Goal: Task Accomplishment & Management: Use online tool/utility

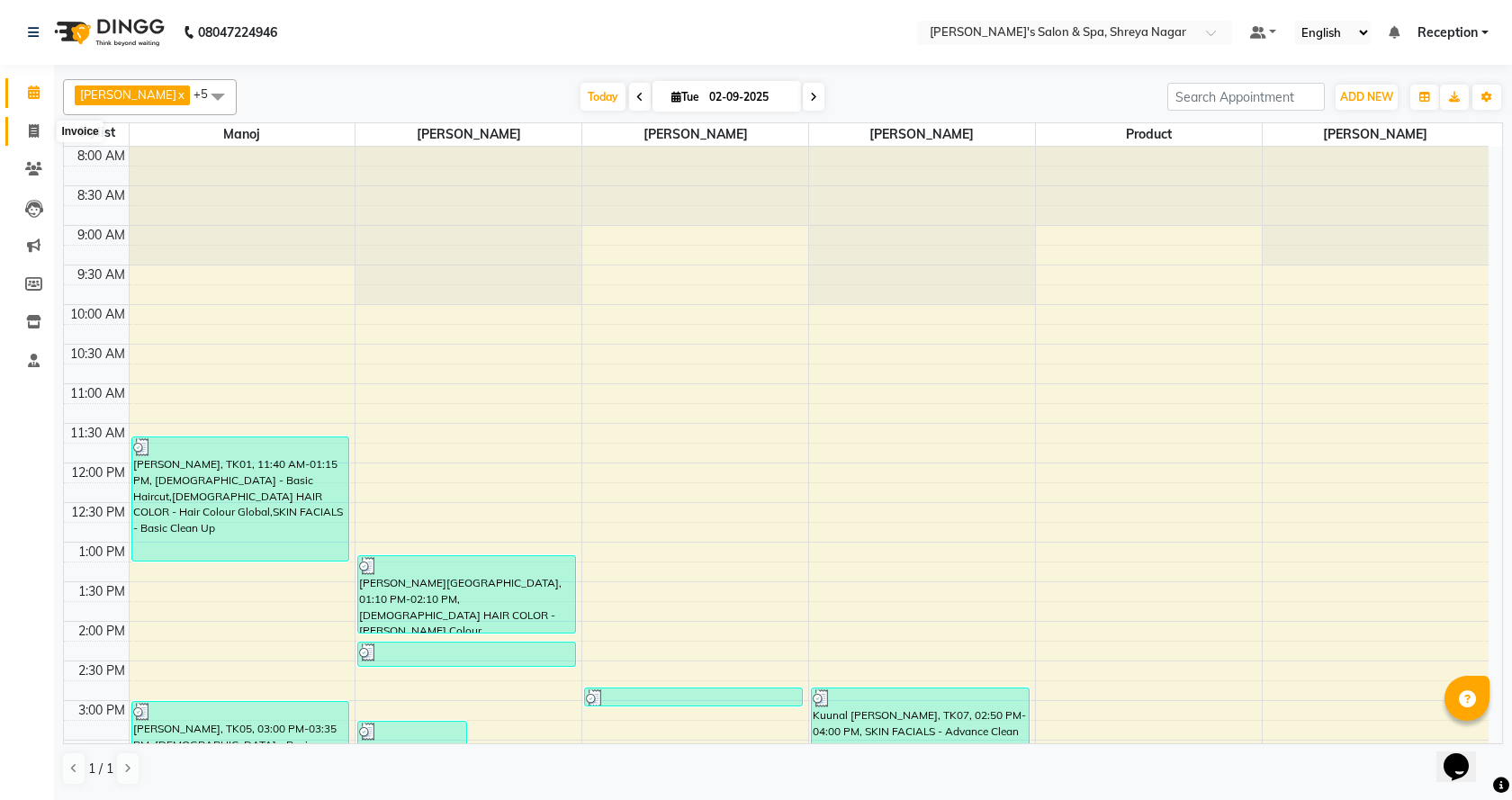
click at [41, 141] on link "Invoice" at bounding box center [27, 131] width 43 height 29
select select "service"
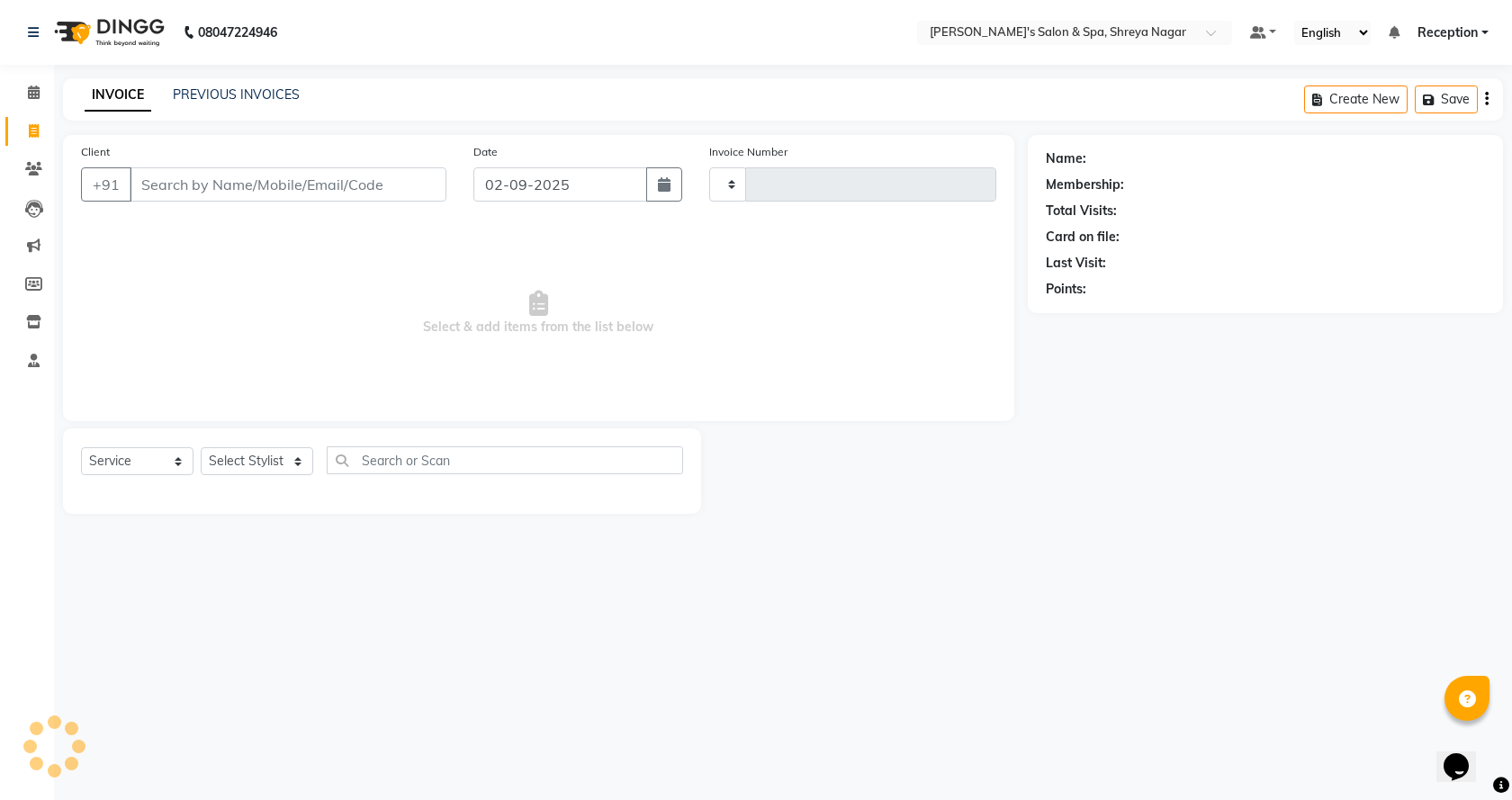
type input "2765"
select select "7591"
click at [226, 187] on input "Client" at bounding box center [287, 184] width 317 height 34
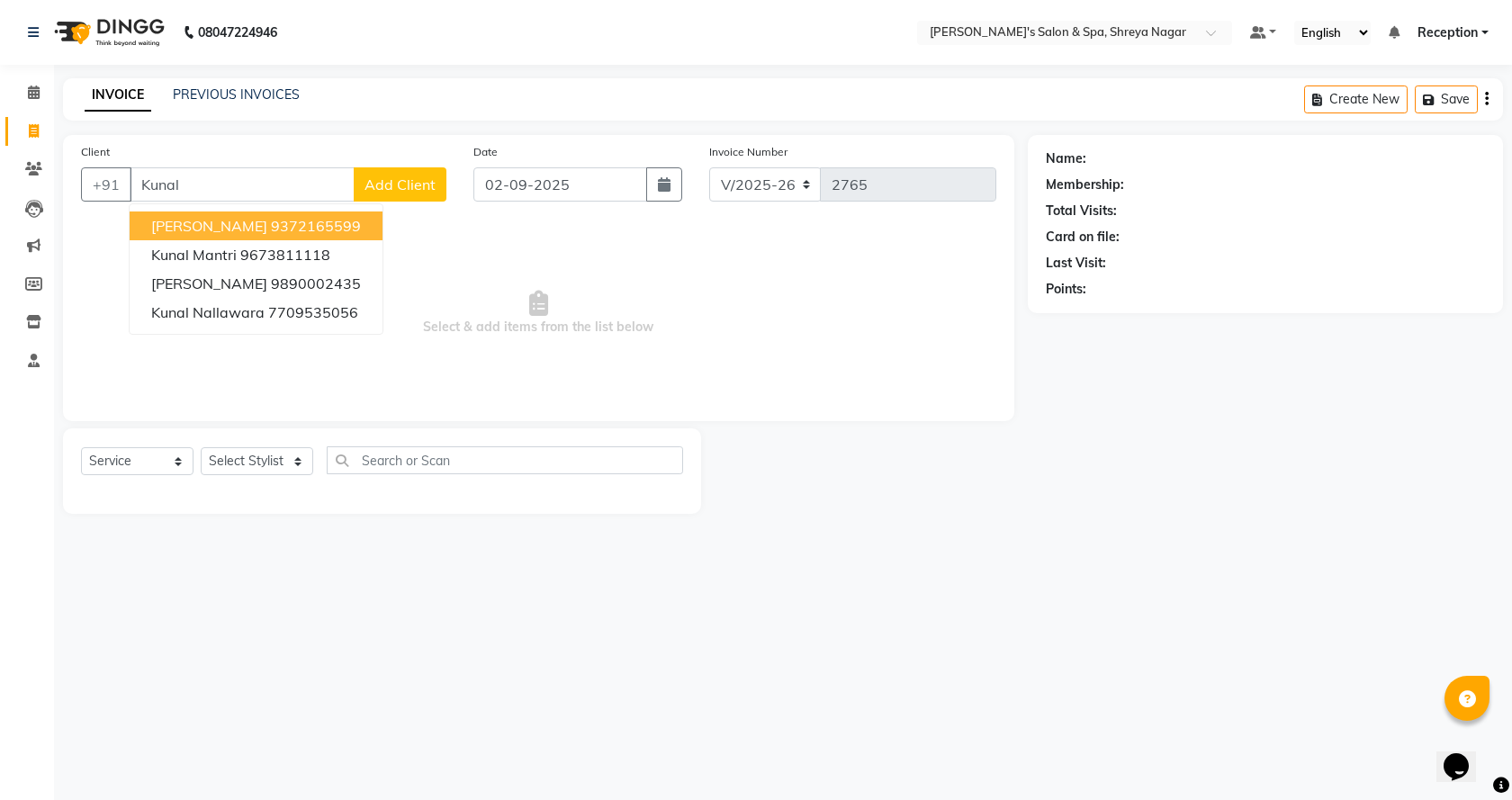
click at [292, 232] on ngb-highlight "9372165599" at bounding box center [315, 225] width 90 height 18
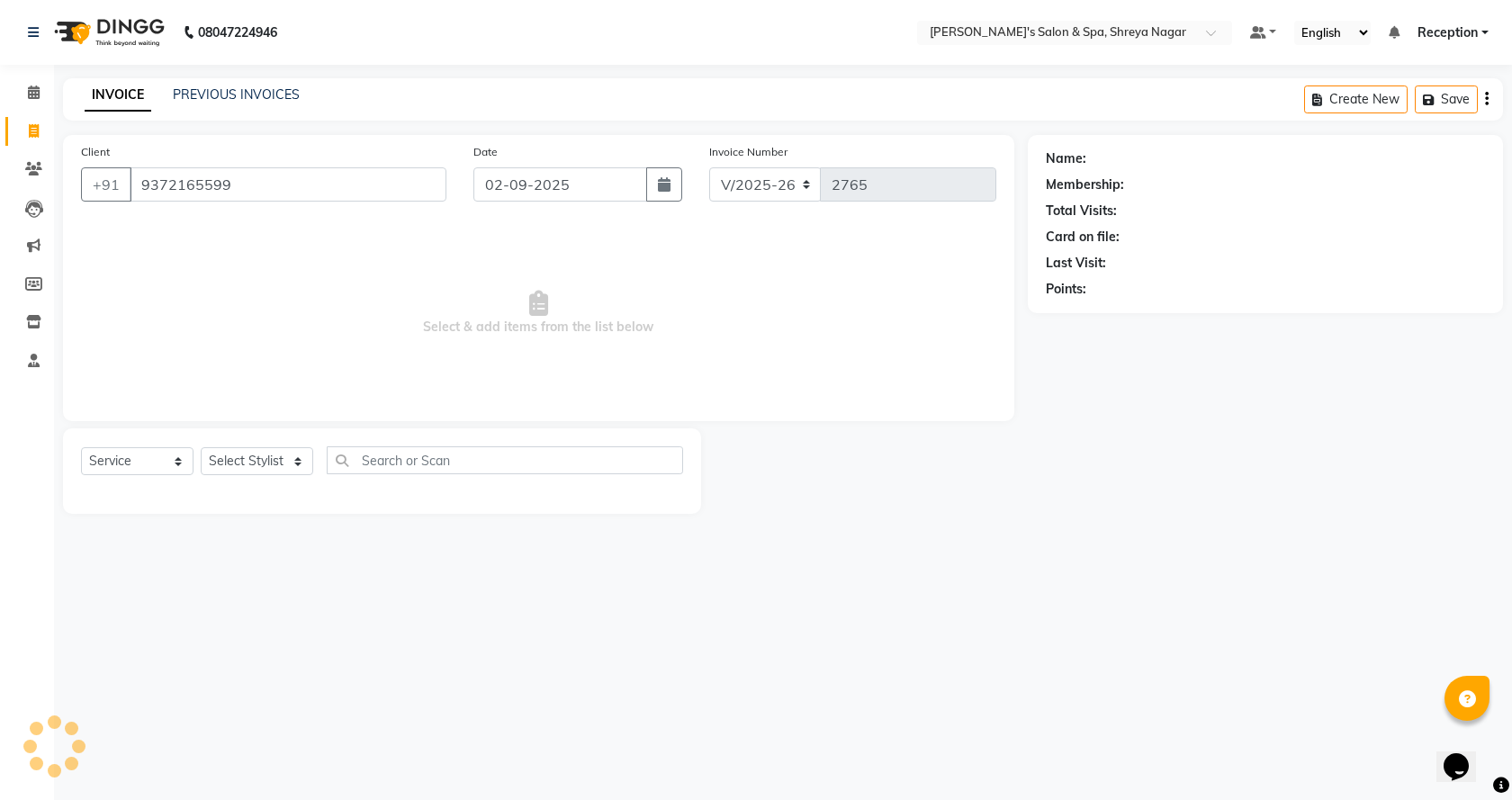
type input "9372165599"
select select "1: Object"
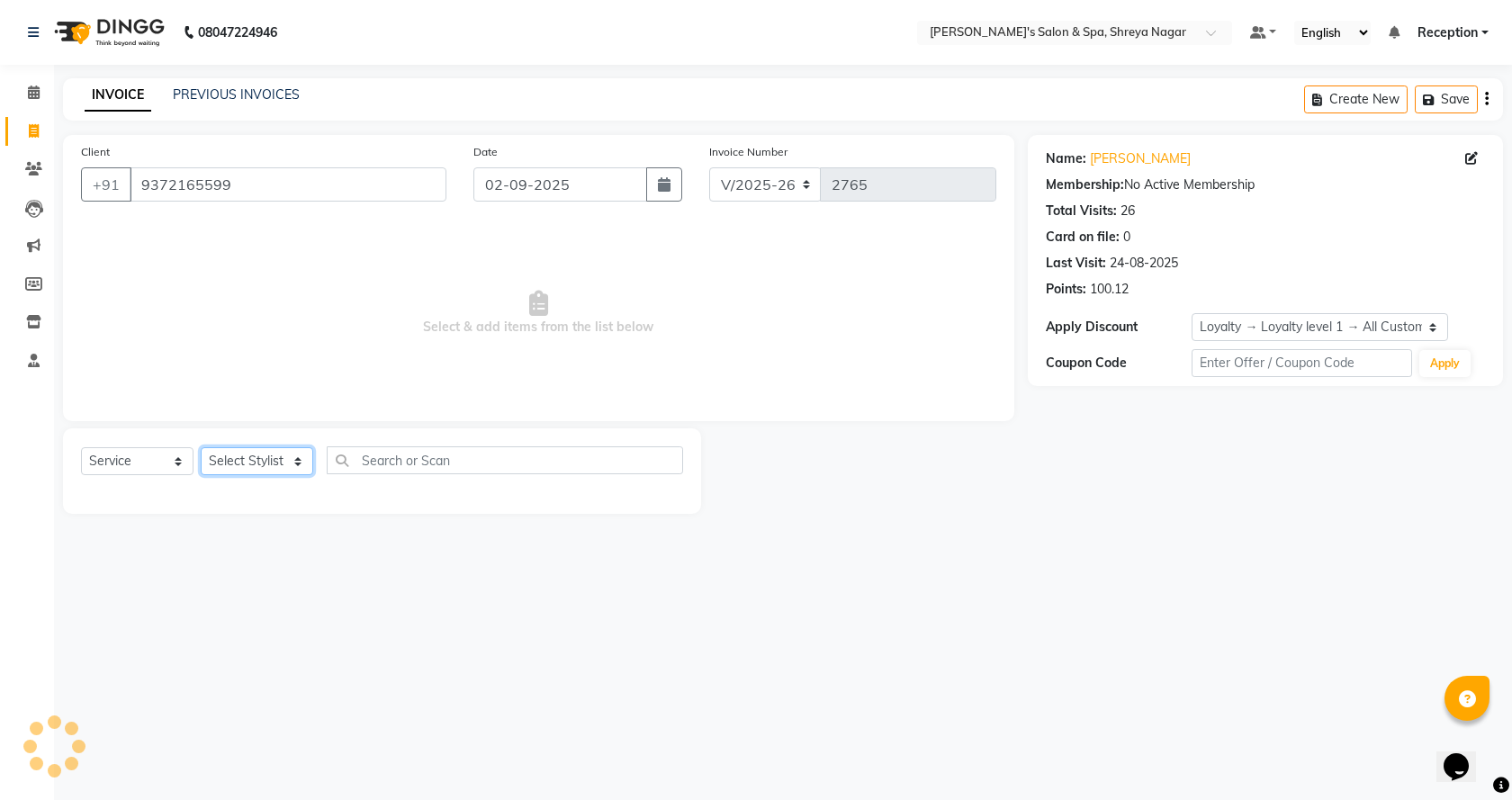
click at [304, 457] on select "Select Stylist [PERSON_NAME] [PERSON_NAME] [PERSON_NAME] Product Reception" at bounding box center [256, 461] width 113 height 28
click at [200, 447] on select "Select Stylist [PERSON_NAME] [PERSON_NAME] [PERSON_NAME] Product Reception" at bounding box center [256, 461] width 113 height 28
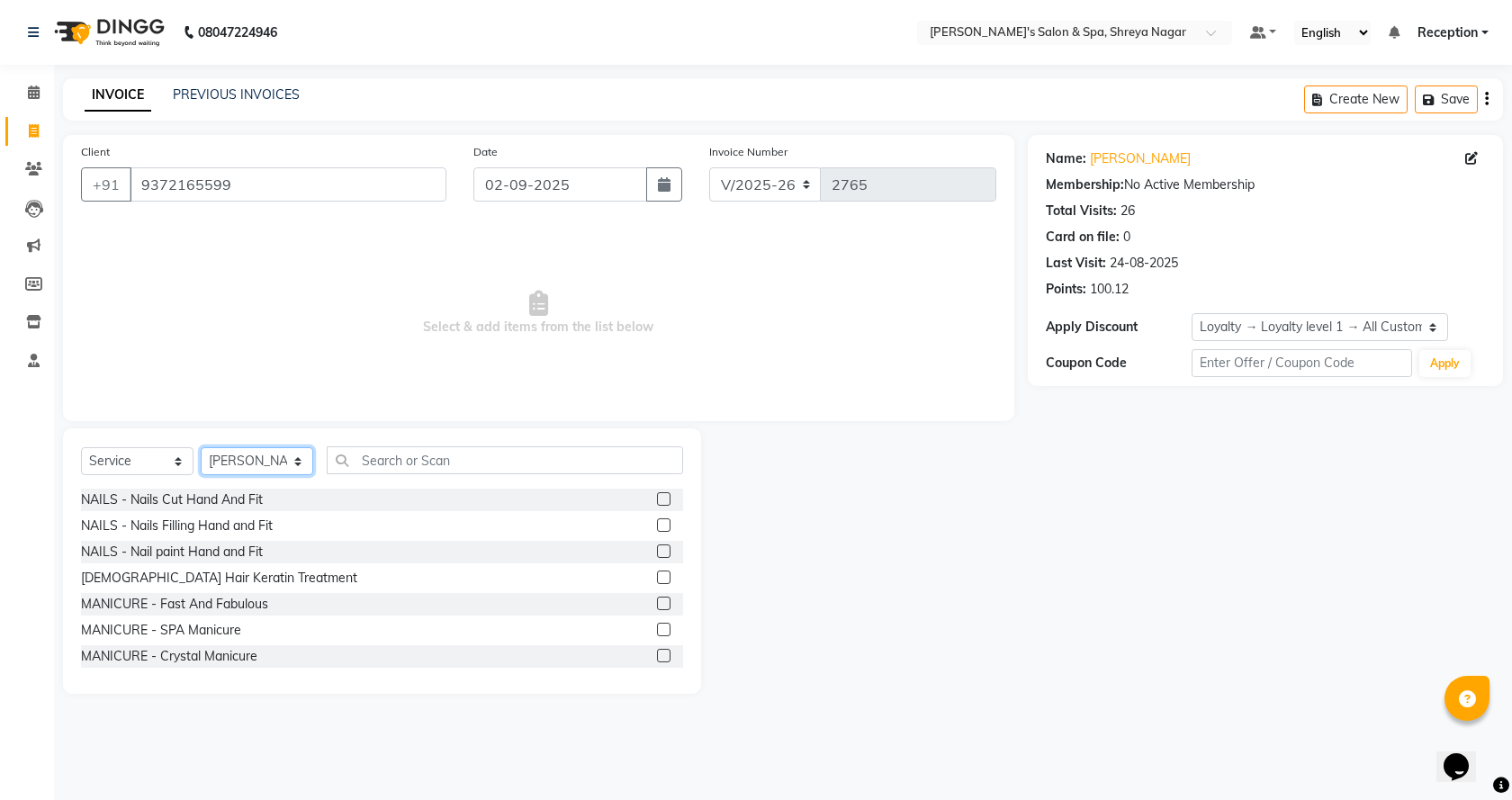
drag, startPoint x: 301, startPoint y: 459, endPoint x: 296, endPoint y: 474, distance: 15.8
click at [301, 459] on select "Select Stylist [PERSON_NAME] [PERSON_NAME] [PERSON_NAME] Product Reception" at bounding box center [256, 461] width 113 height 28
select select "67479"
click at [200, 447] on select "Select Stylist [PERSON_NAME] [PERSON_NAME] [PERSON_NAME] Product Reception" at bounding box center [256, 461] width 113 height 28
click at [437, 474] on input "text" at bounding box center [504, 461] width 356 height 28
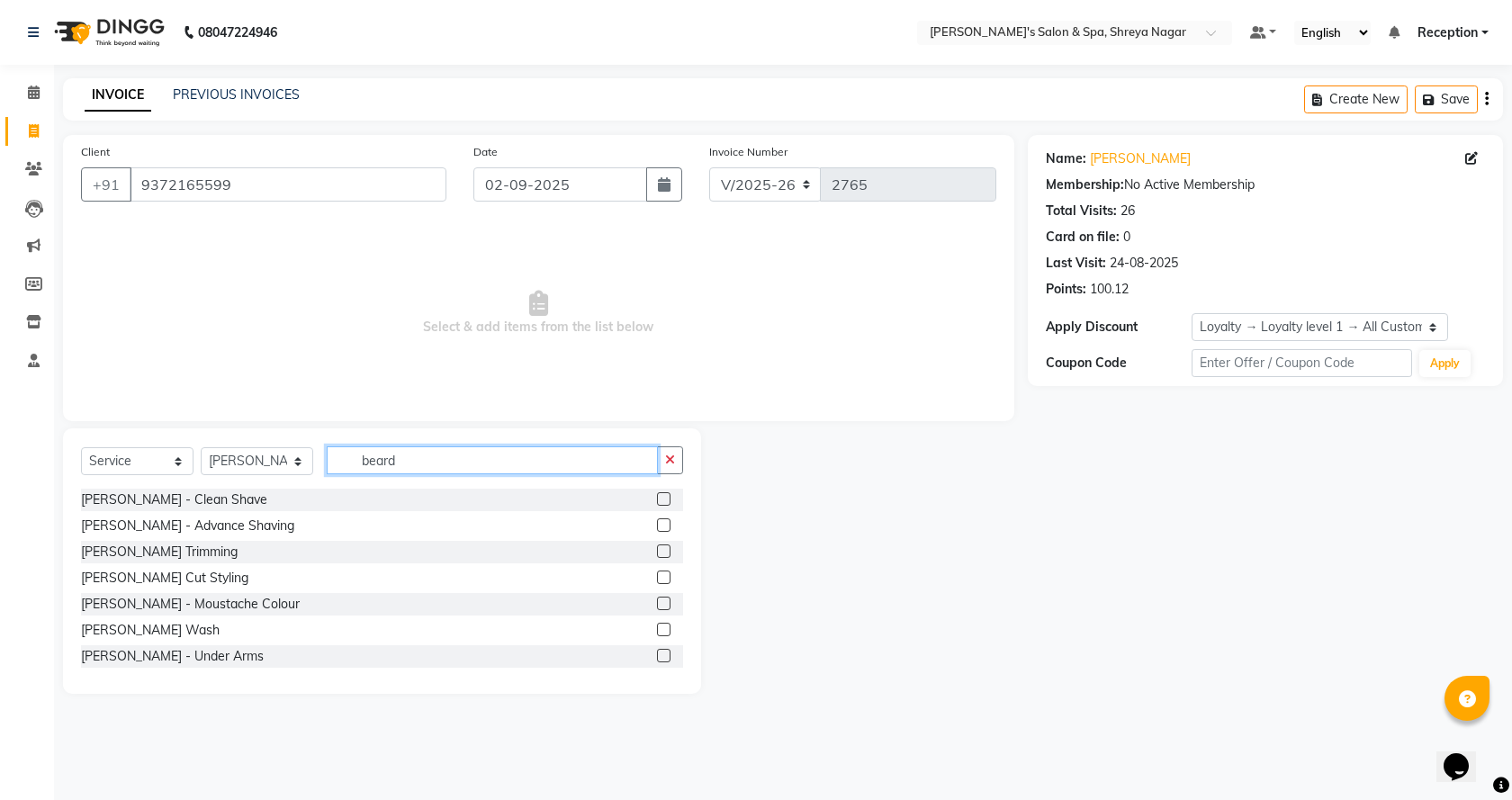
type input "beard"
click at [657, 498] on label at bounding box center [664, 499] width 13 height 13
click at [657, 498] on input "checkbox" at bounding box center [663, 499] width 11 height 11
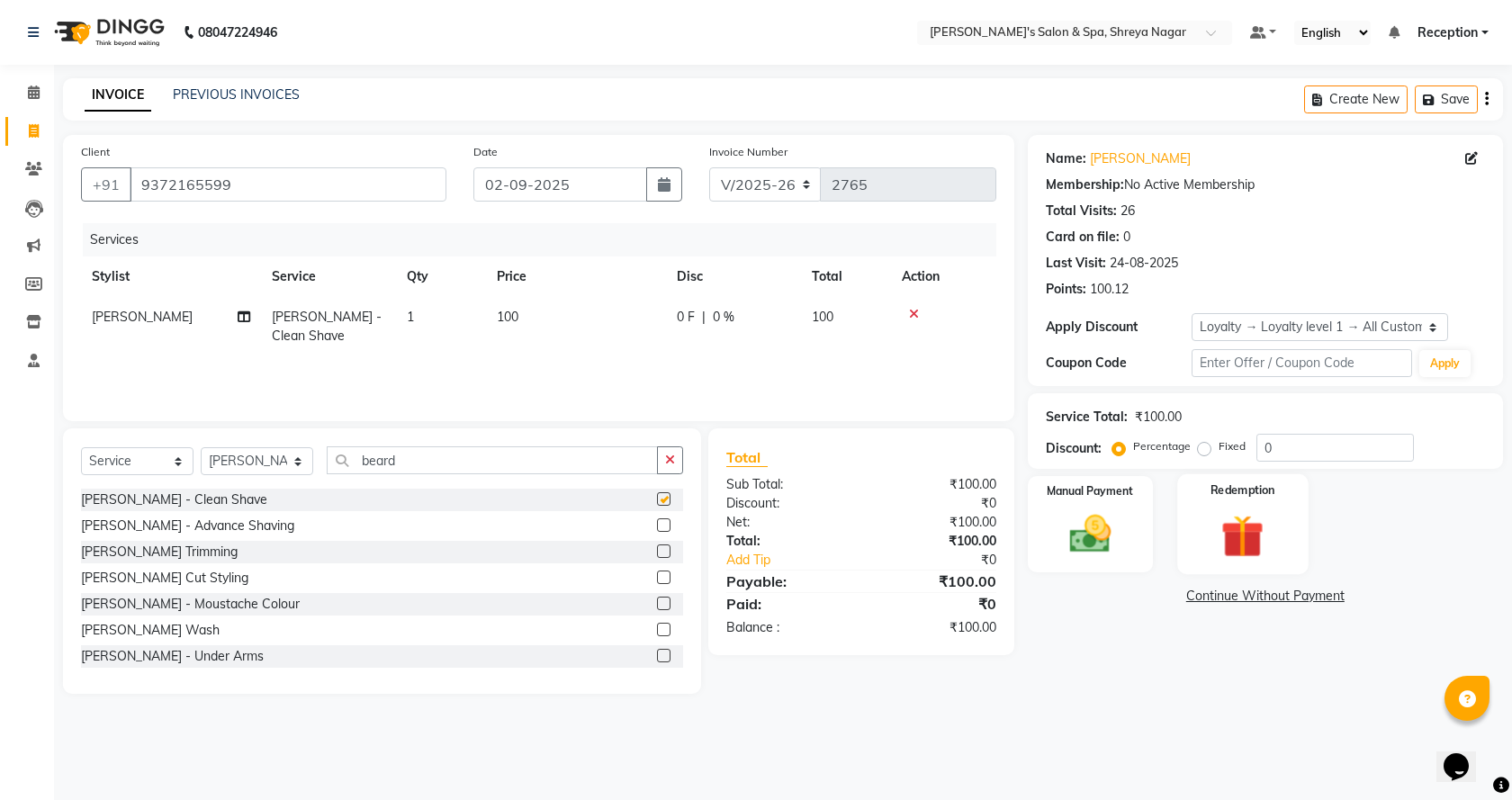
checkbox input "false"
click at [1093, 530] on img at bounding box center [1090, 534] width 70 height 49
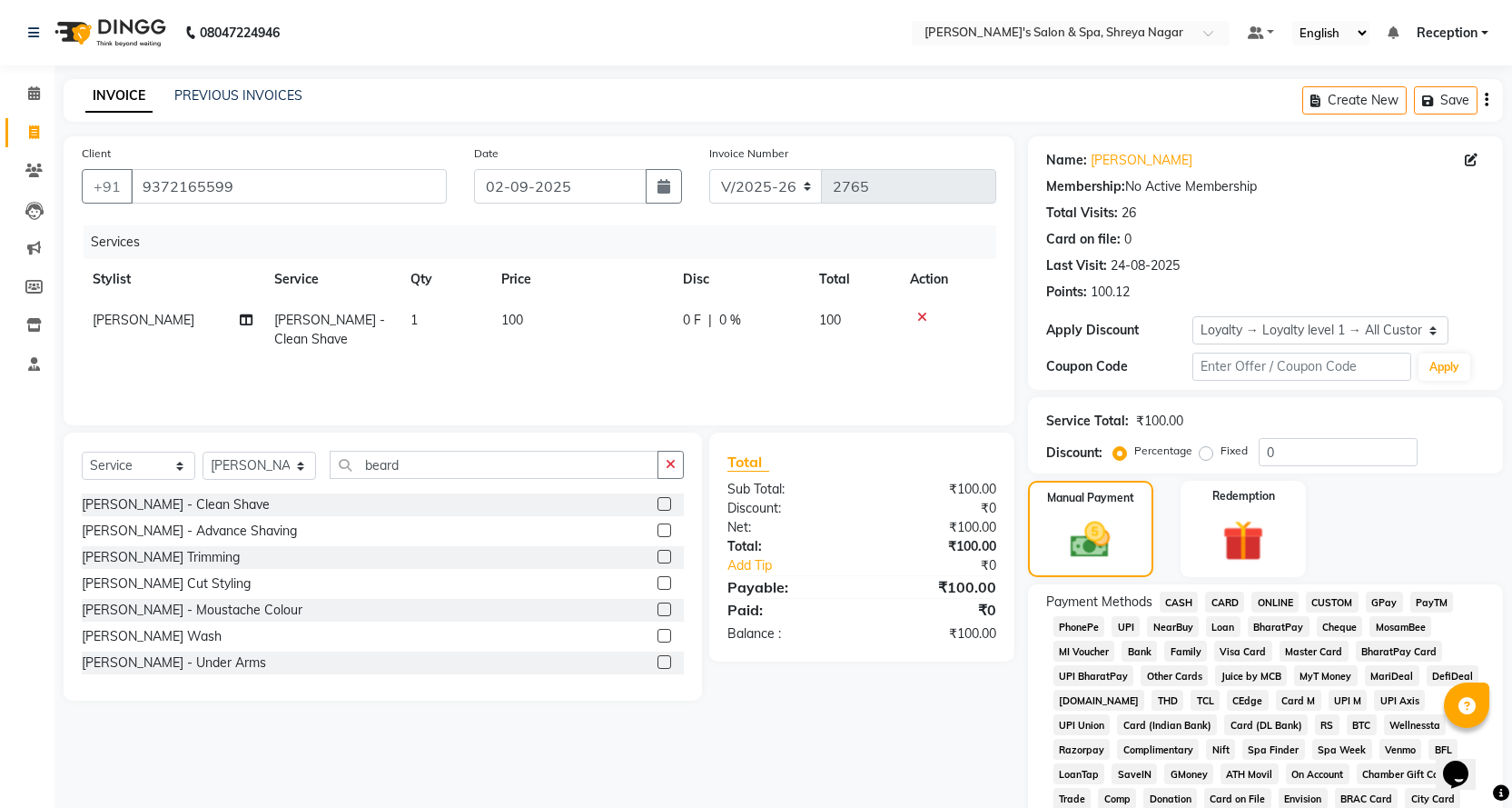
click at [1277, 602] on span "ONLINE" at bounding box center [1274, 603] width 47 height 21
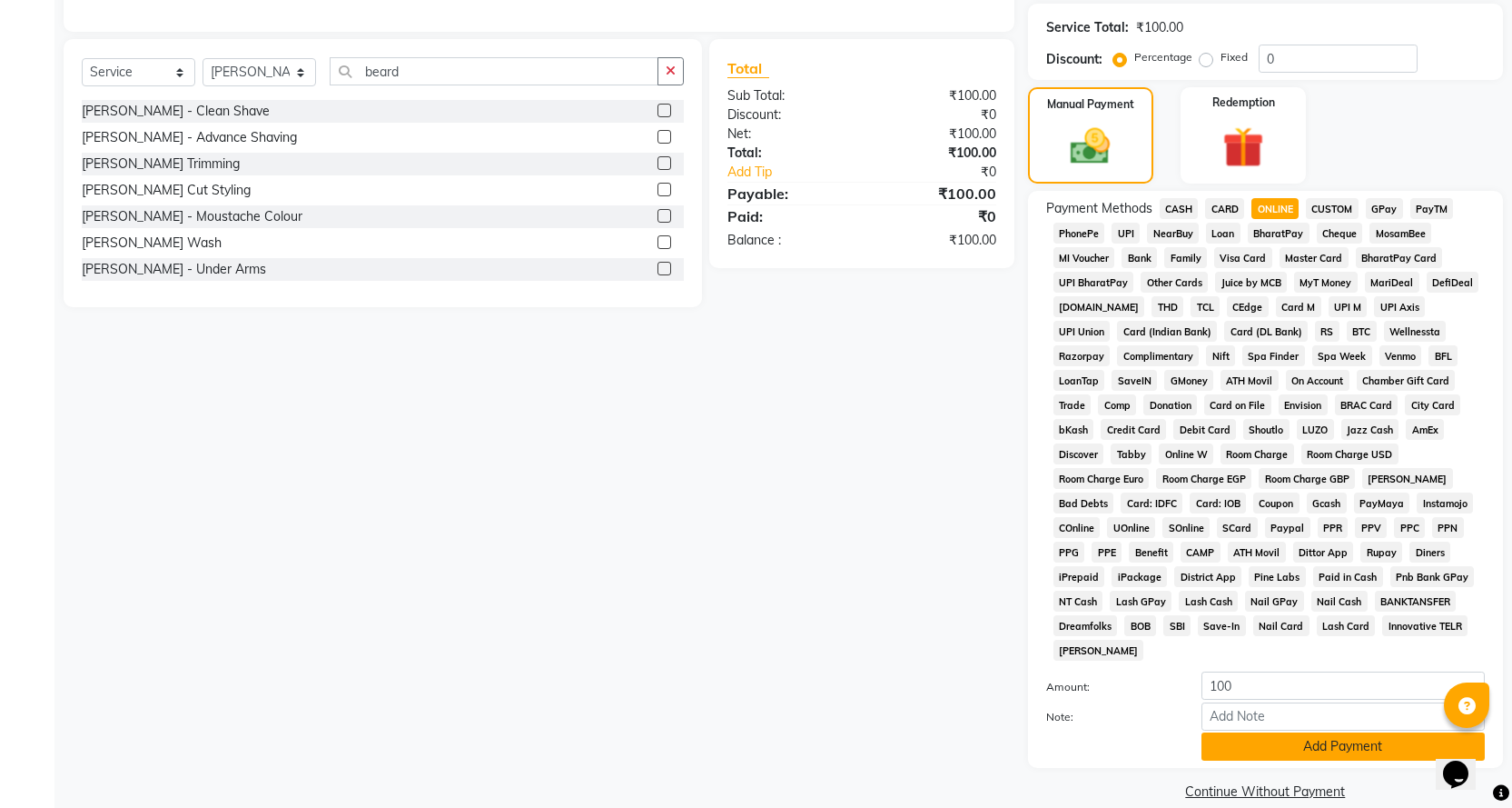
click at [1279, 733] on button "Add Payment" at bounding box center [1343, 747] width 284 height 29
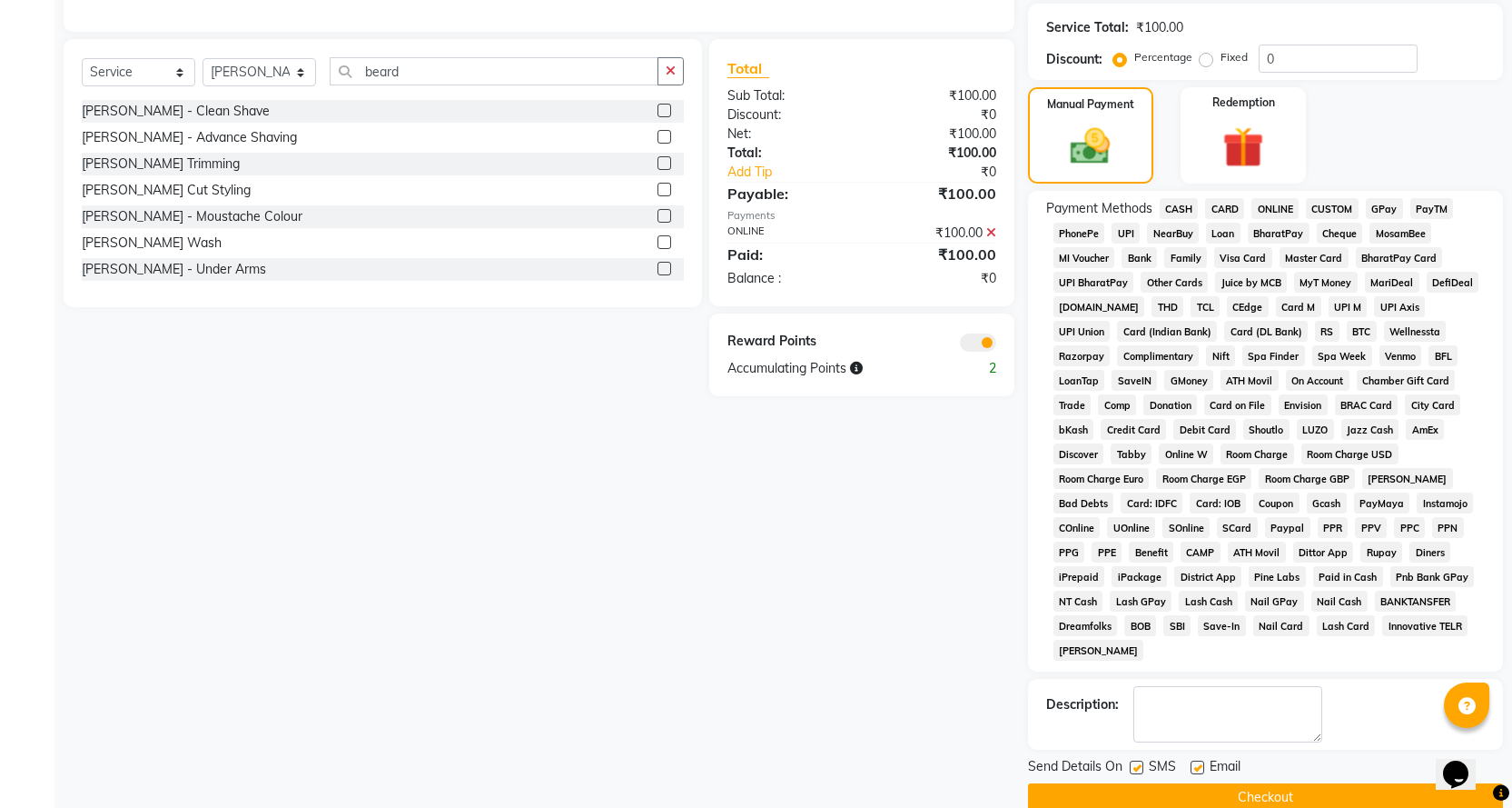
click at [1275, 783] on button "Checkout" at bounding box center [1266, 797] width 475 height 29
